Goal: Task Accomplishment & Management: Manage account settings

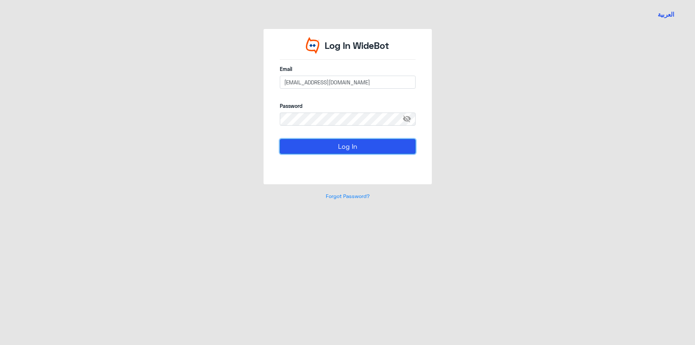
click at [307, 145] on button "Log In" at bounding box center [348, 146] width 136 height 14
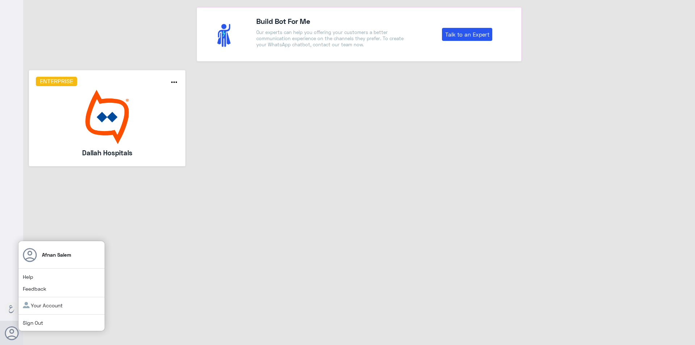
click at [35, 317] on div "Afnan [GEOGRAPHIC_DATA] Help Feedback Your Account Sign Out" at bounding box center [61, 286] width 87 height 91
click at [37, 322] on link "Sign Out" at bounding box center [33, 323] width 20 height 6
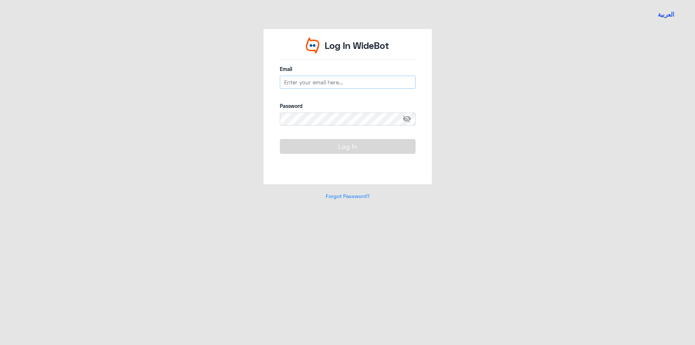
type input "[EMAIL_ADDRESS][DOMAIN_NAME]"
